Goal: Book appointment/travel/reservation

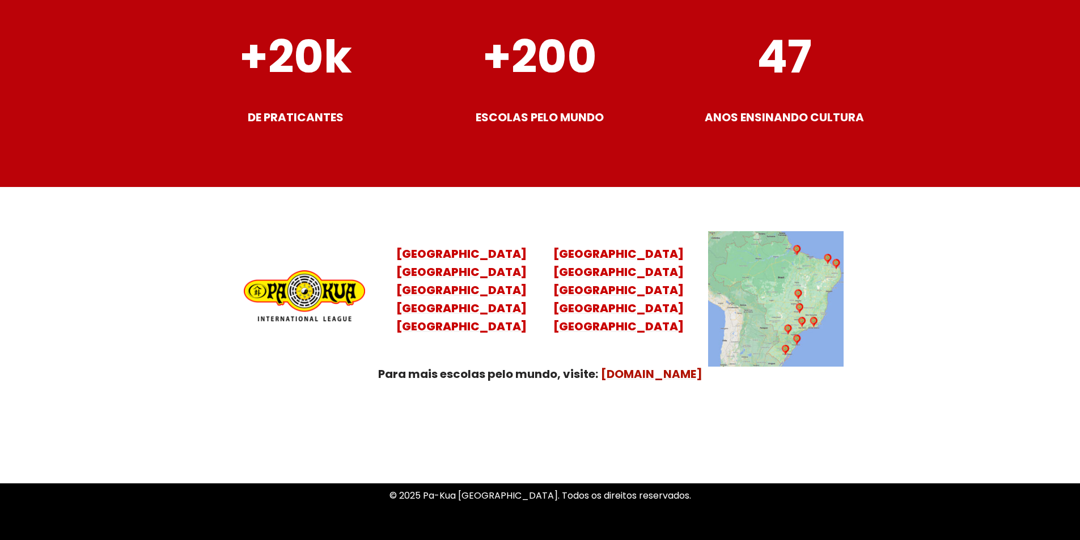
scroll to position [4423, 0]
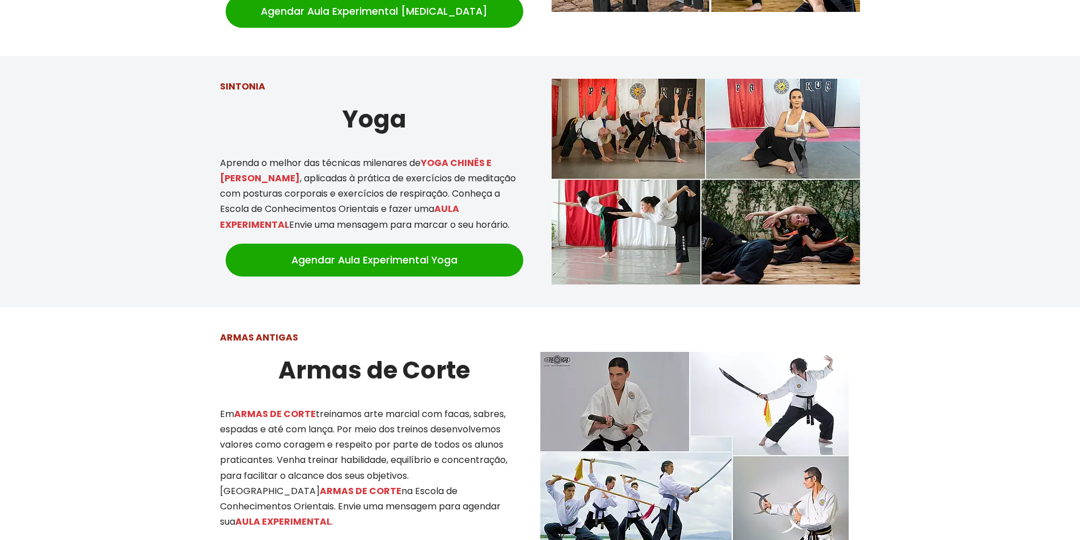
scroll to position [1248, 0]
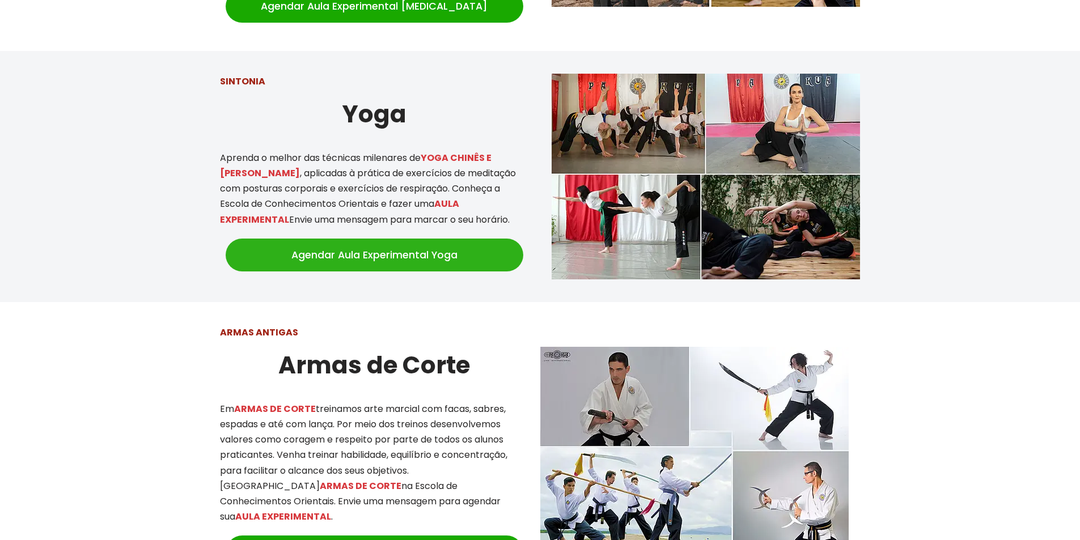
click at [395, 242] on link "Agendar Aula Experimental Yoga" at bounding box center [375, 255] width 298 height 33
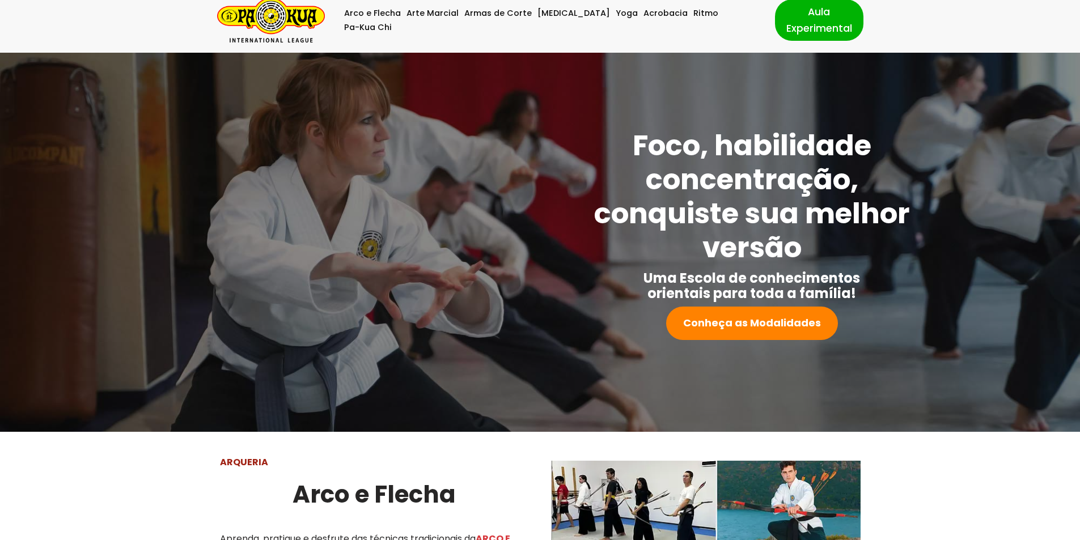
scroll to position [0, 0]
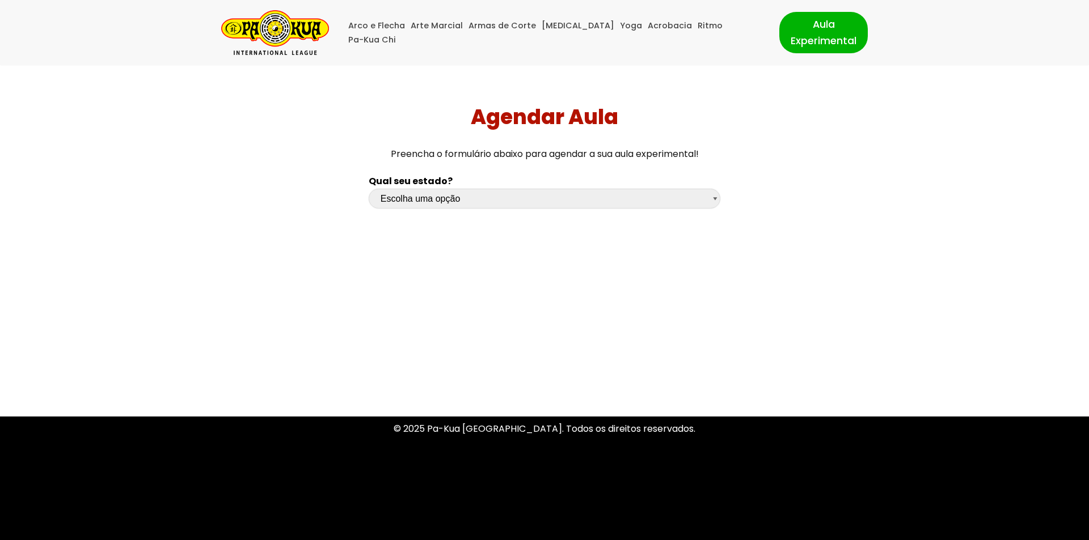
click at [716, 200] on select "Escolha uma opção Rio Grande do Sul Santa Catarina Paraná São Paulo Rio de Jane…" at bounding box center [545, 199] width 352 height 20
select select "df"
click at [369, 189] on select "Escolha uma opção Rio Grande do Sul Santa Catarina Paraná São Paulo Rio de Jane…" at bounding box center [545, 199] width 352 height 20
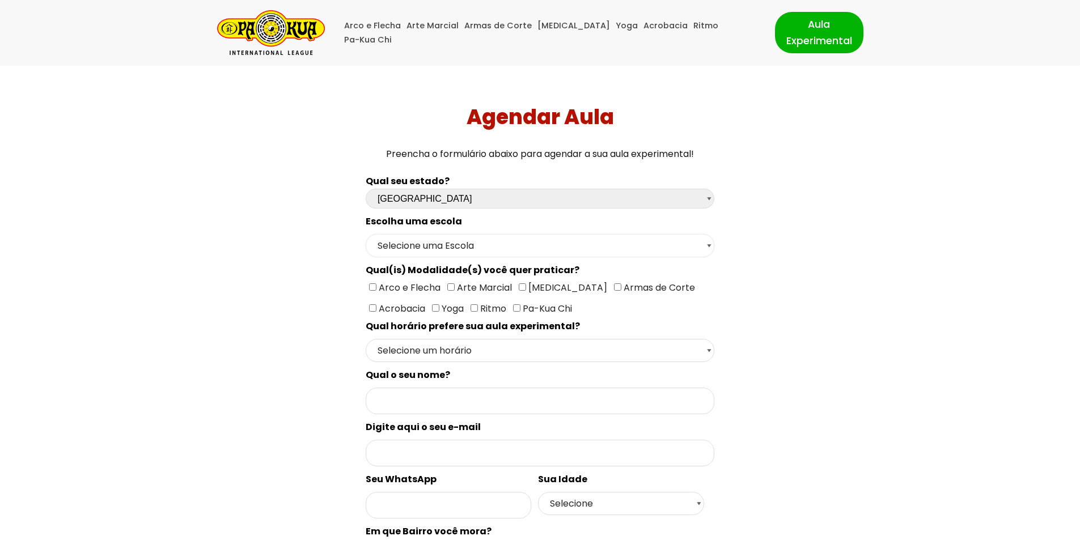
click at [710, 244] on select "Selecione uma Escola Brasília - Escola Brasília" at bounding box center [540, 245] width 349 height 23
select select "Brasília - Escola Brasília"
click at [366, 234] on select "Selecione uma Escola Brasília - Escola Brasília" at bounding box center [540, 245] width 349 height 23
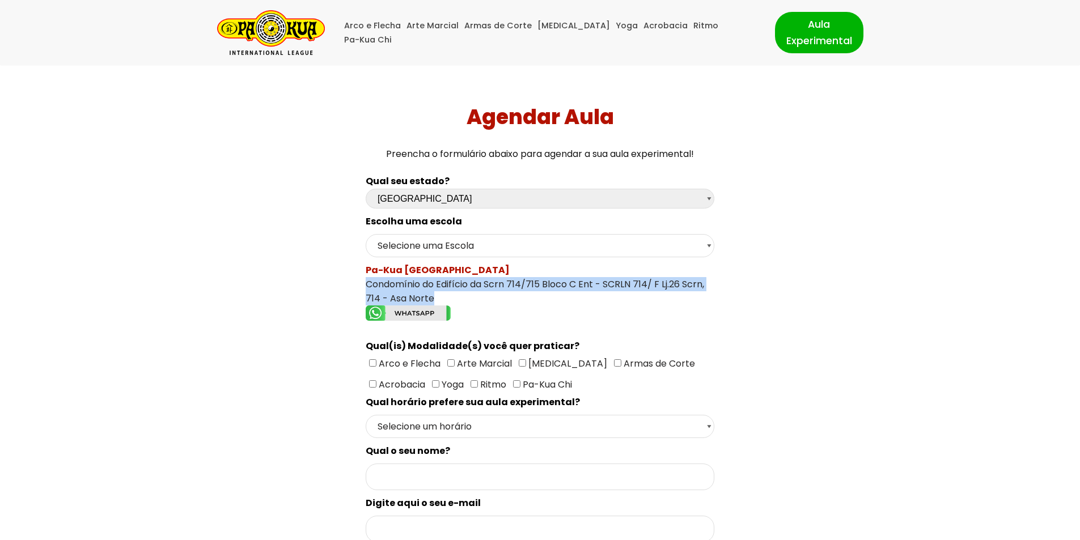
drag, startPoint x: 434, startPoint y: 298, endPoint x: 360, endPoint y: 283, distance: 75.8
click at [360, 283] on div "Qual seu estado? Escolha uma opção Rio Grande do Sul Santa Catarina Paraná São …" at bounding box center [540, 479] width 360 height 622
copy div "Condomínio do Edifício da Scrn 714/715 Bloco C Ent - SCRLN 714/ F Lj.26 Scrn, 7…"
